Goal: Task Accomplishment & Management: Manage account settings

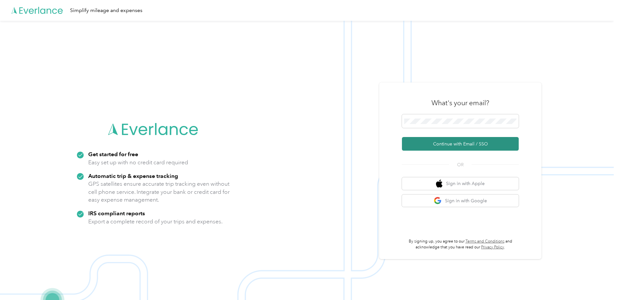
click at [465, 147] on button "Continue with Email / SSO" at bounding box center [460, 144] width 117 height 14
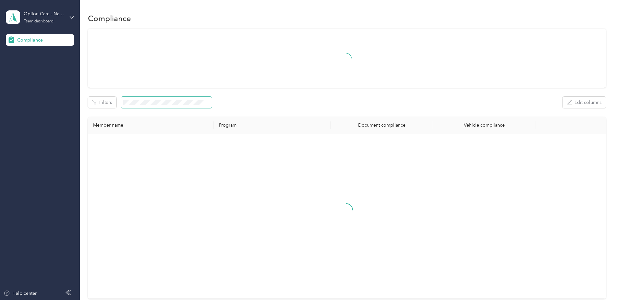
click at [142, 106] on span at bounding box center [166, 102] width 91 height 11
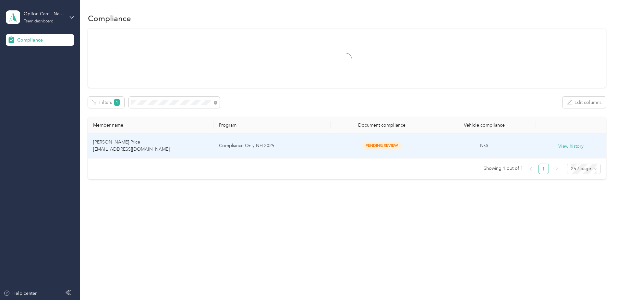
click at [303, 142] on td "Compliance Only NH 2025" at bounding box center [272, 145] width 117 height 25
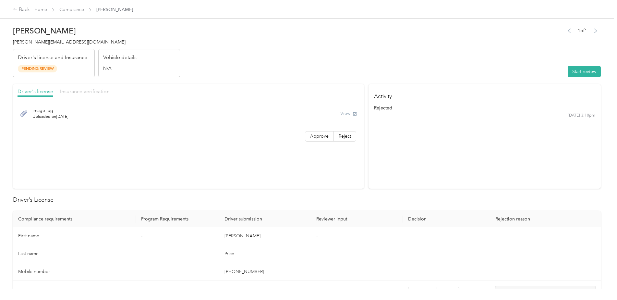
click at [85, 89] on span "Insurance verification" at bounding box center [85, 91] width 50 height 6
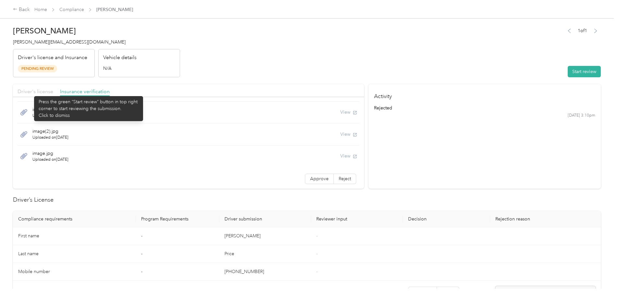
click at [31, 93] on span "Driver's license" at bounding box center [36, 91] width 36 height 6
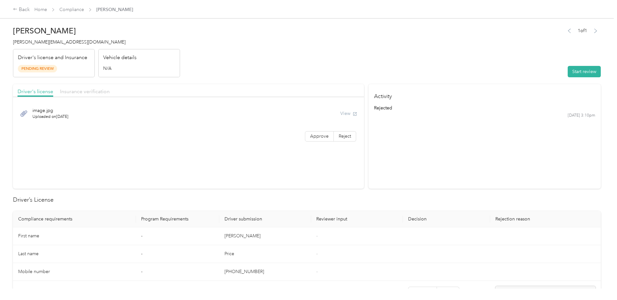
click at [87, 92] on span "Insurance verification" at bounding box center [85, 91] width 50 height 6
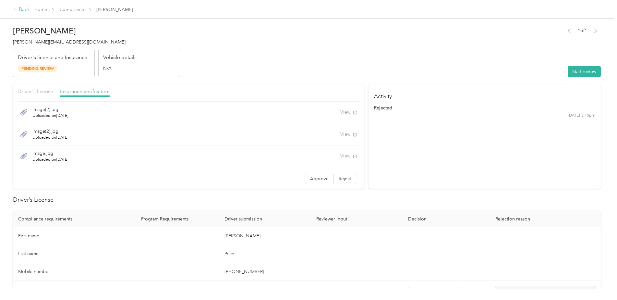
click at [16, 11] on icon at bounding box center [15, 9] width 5 height 5
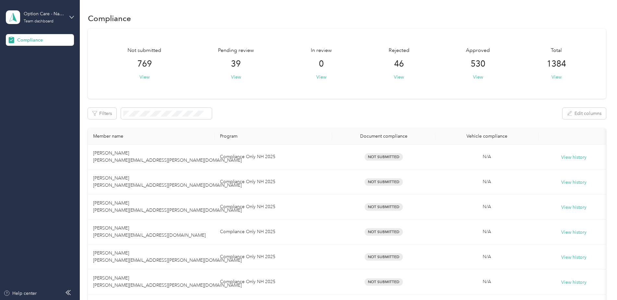
click at [69, 15] on div "Option Care - Naven Health Team dashboard" at bounding box center [40, 17] width 68 height 23
click at [43, 65] on div "Log out" at bounding box center [73, 67] width 127 height 11
